Goal: Transaction & Acquisition: Purchase product/service

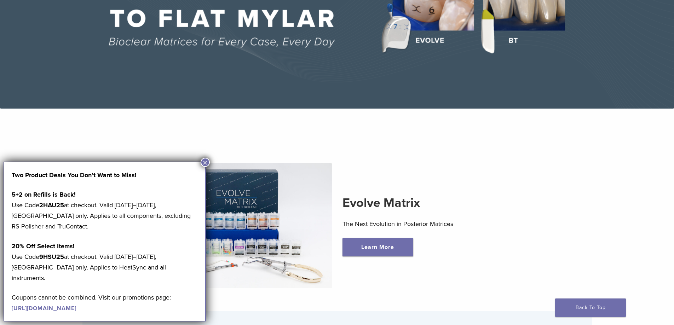
scroll to position [106, 0]
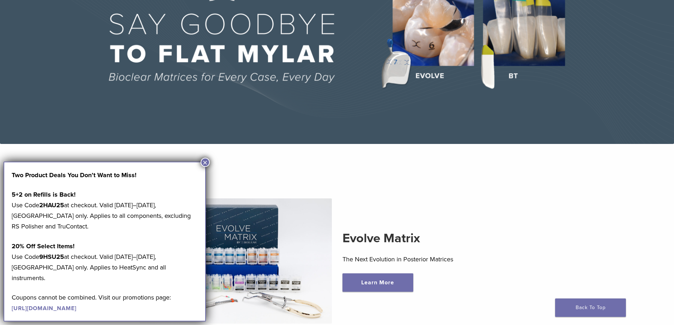
click at [208, 162] on button "×" at bounding box center [204, 162] width 9 height 9
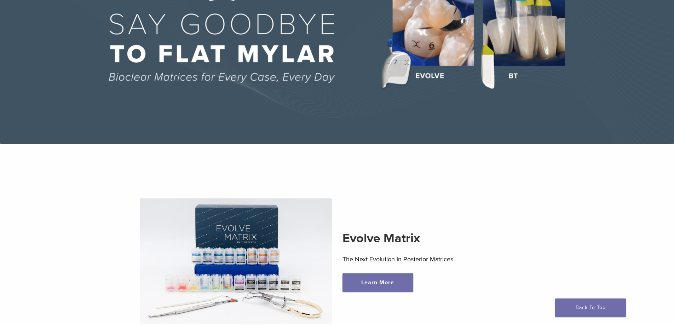
scroll to position [0, 0]
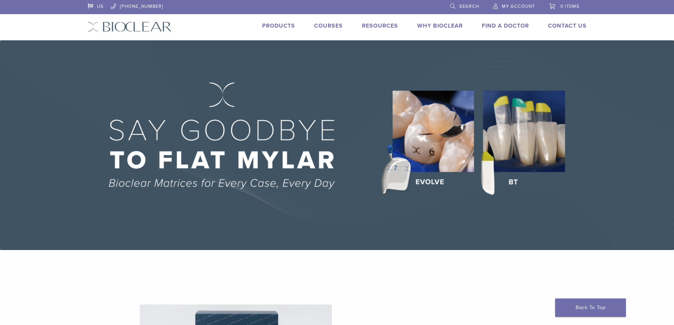
click at [510, 3] on link "My Account" at bounding box center [514, 5] width 42 height 11
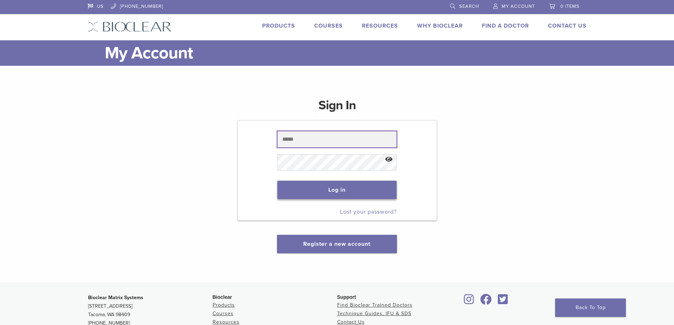
type input "**********"
click at [336, 188] on button "Log in" at bounding box center [336, 190] width 119 height 18
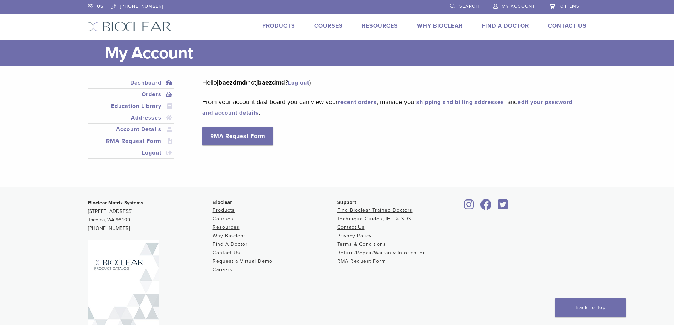
click at [152, 91] on link "Orders" at bounding box center [130, 94] width 83 height 8
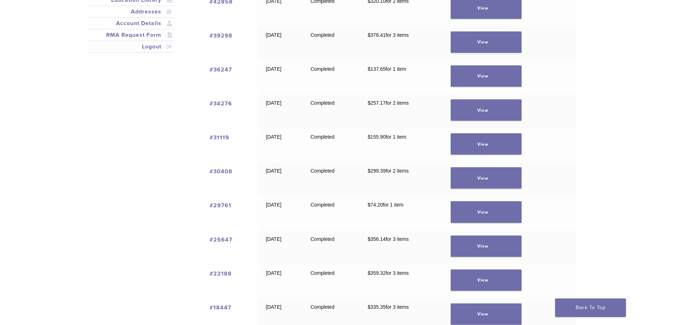
scroll to position [212, 0]
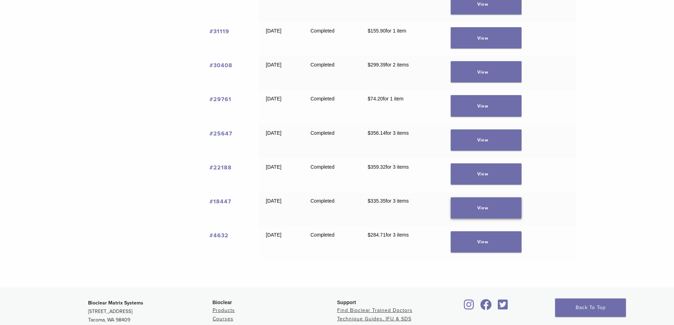
click at [470, 204] on link "View" at bounding box center [486, 207] width 71 height 21
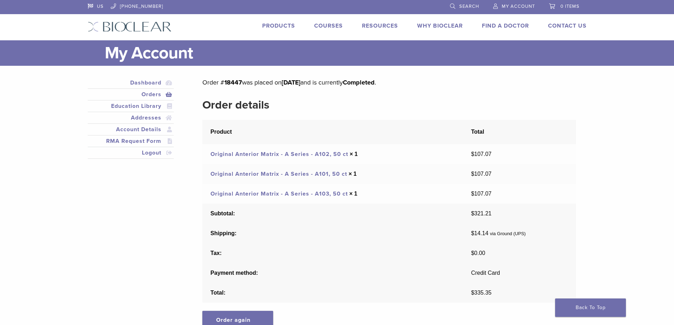
scroll to position [35, 0]
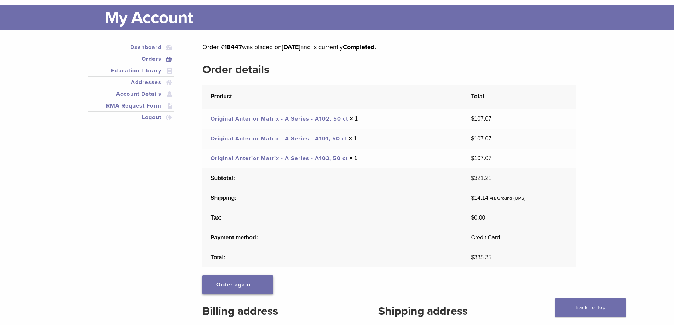
click at [235, 283] on link "Order again" at bounding box center [237, 284] width 71 height 18
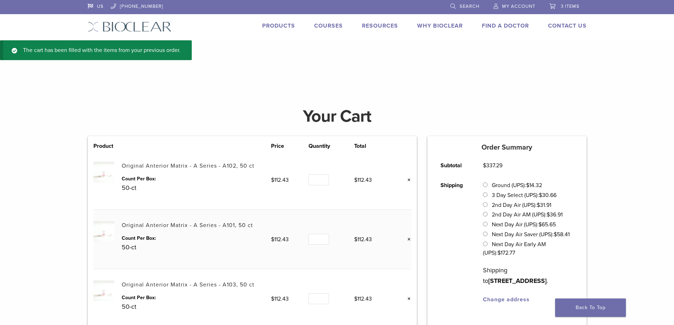
click at [106, 175] on img at bounding box center [103, 172] width 21 height 21
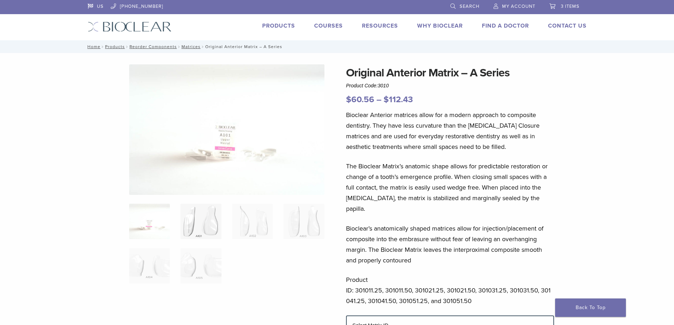
click at [205, 230] on img at bounding box center [200, 221] width 41 height 35
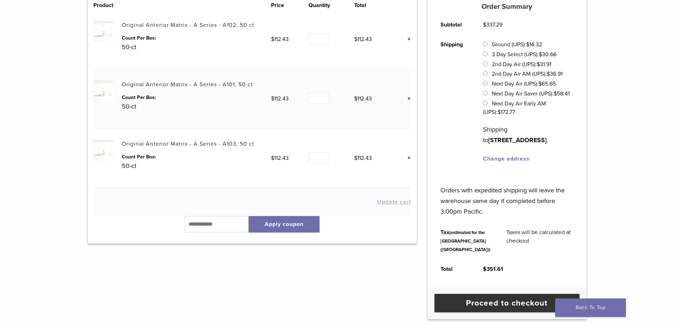
scroll to position [177, 0]
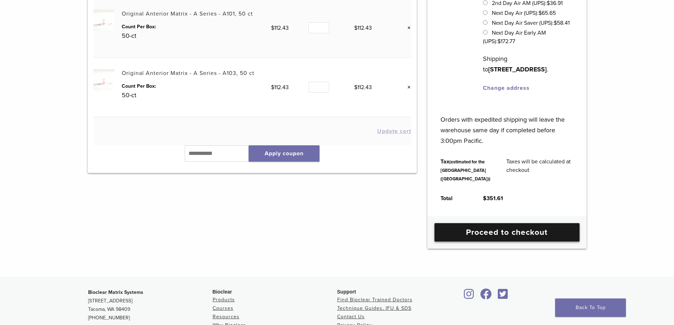
click at [483, 242] on link "Proceed to checkout" at bounding box center [506, 232] width 145 height 18
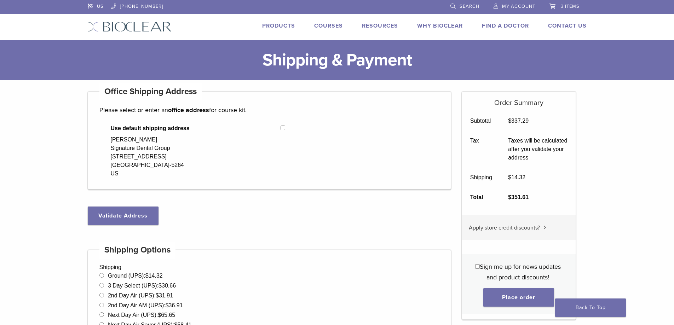
select select "**"
click at [511, 295] on button "Place order" at bounding box center [518, 297] width 71 height 18
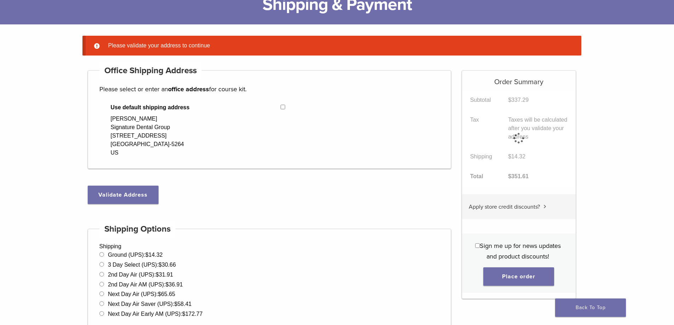
scroll to position [56, 0]
click at [137, 191] on button "Validate Address" at bounding box center [123, 194] width 71 height 18
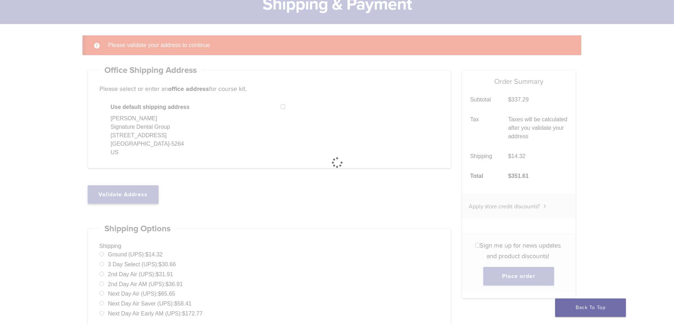
select select "**"
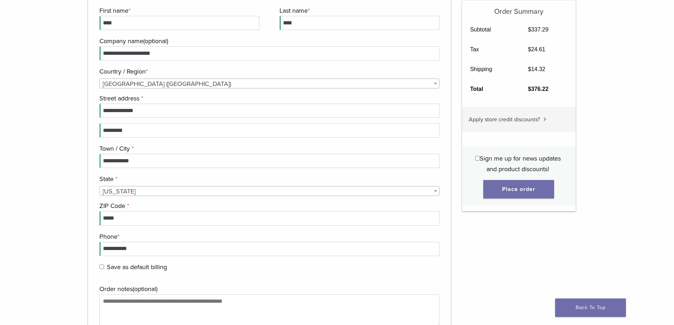
scroll to position [692, 0]
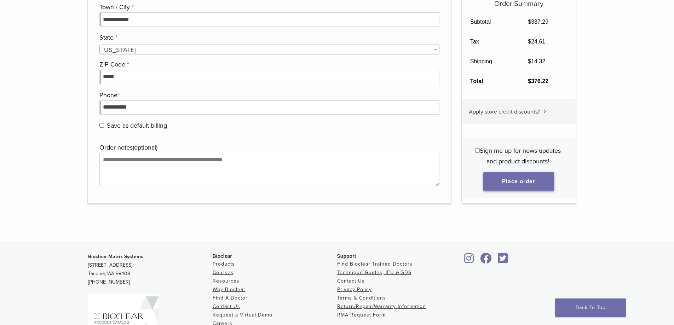
click at [502, 178] on button "Place order" at bounding box center [518, 181] width 71 height 18
